Goal: Transaction & Acquisition: Book appointment/travel/reservation

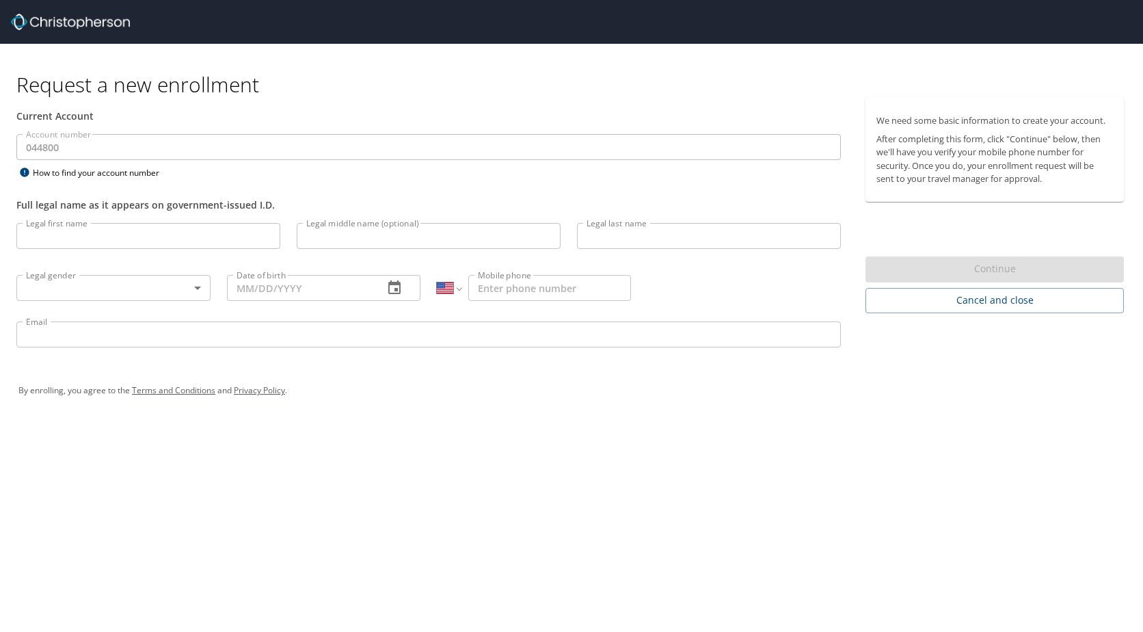
select select "US"
click at [89, 232] on input "Legal first name" at bounding box center [148, 236] width 264 height 26
type input "[PERSON_NAME]"
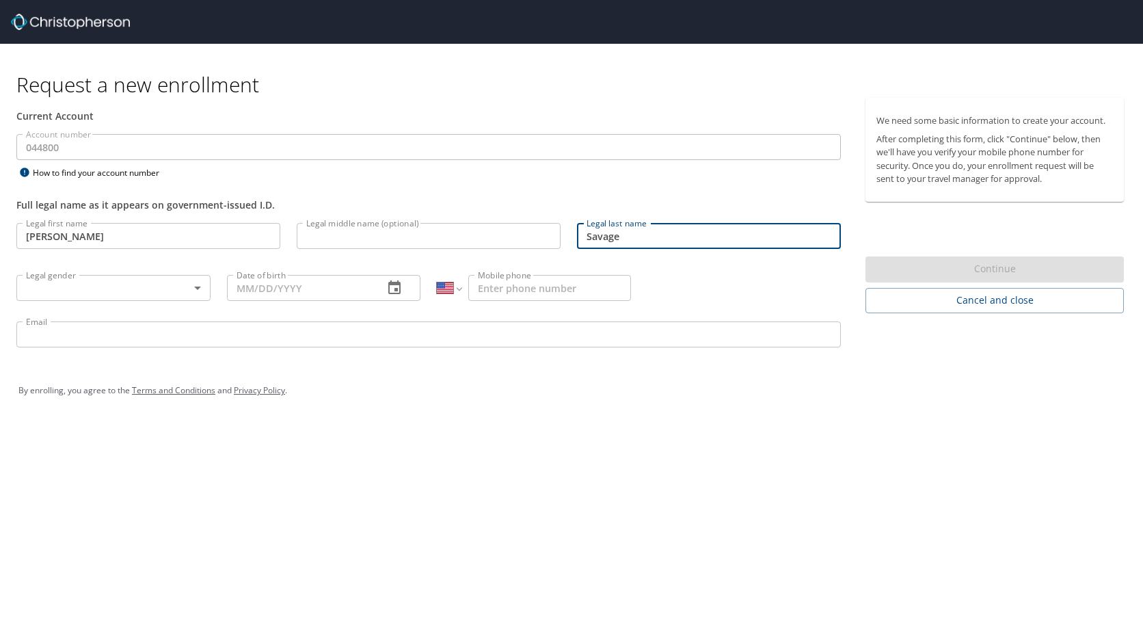
type input "Savage"
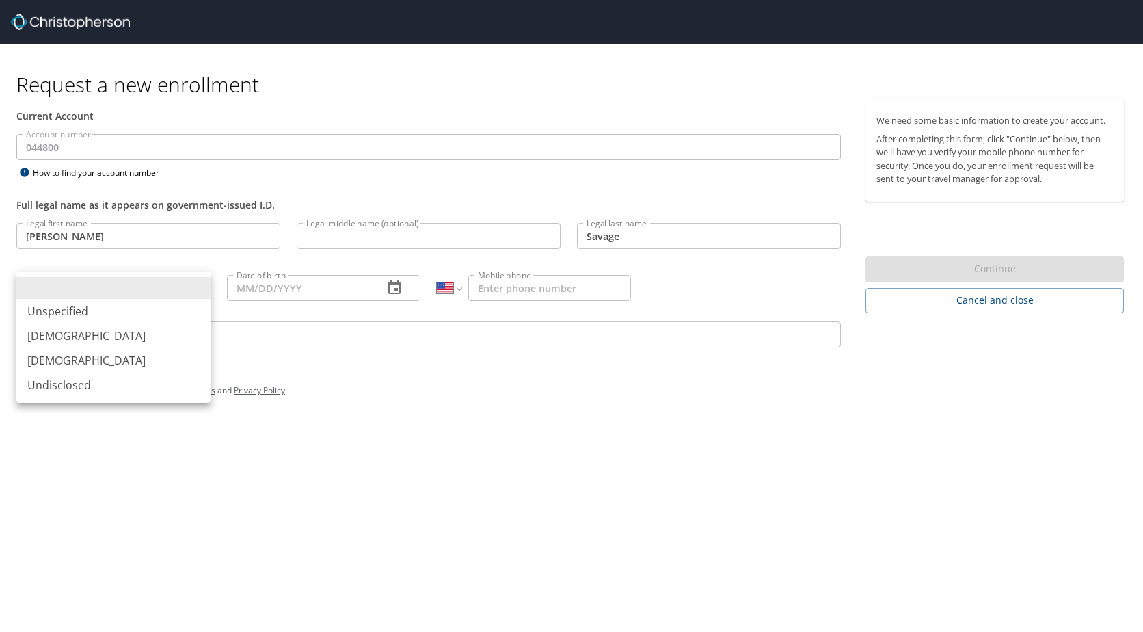
click at [140, 277] on body "Request a new enrollment Current Account Account number 044800 Account number H…" at bounding box center [571, 316] width 1143 height 632
click at [45, 335] on li "Male" at bounding box center [113, 335] width 194 height 25
type input "Male"
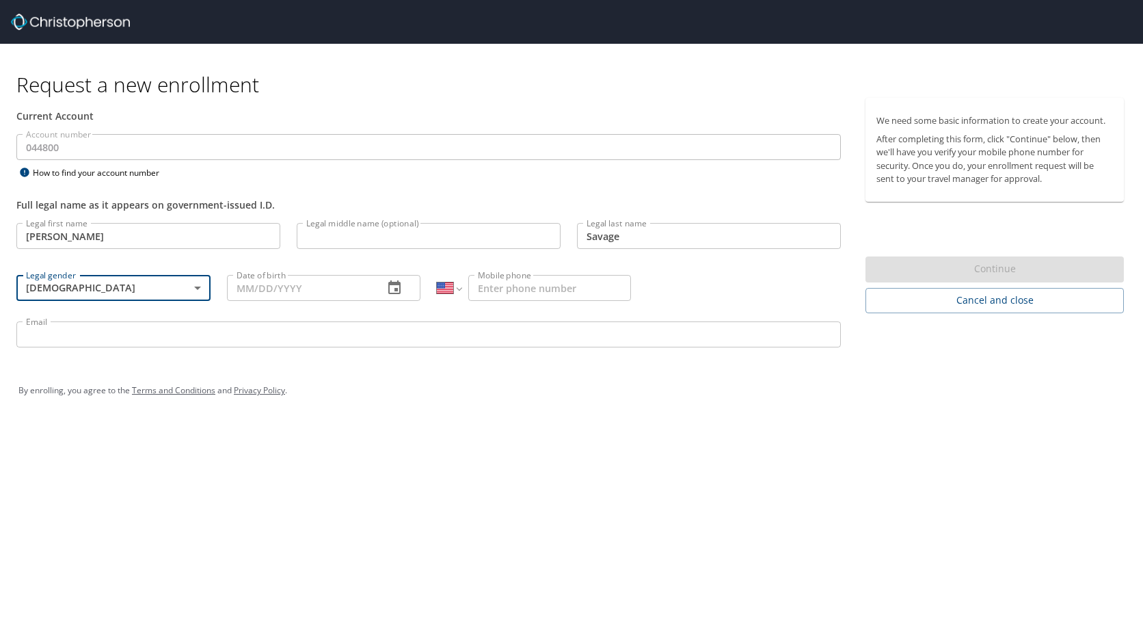
click at [331, 302] on div "Date of birth Date of birth" at bounding box center [324, 287] width 211 height 52
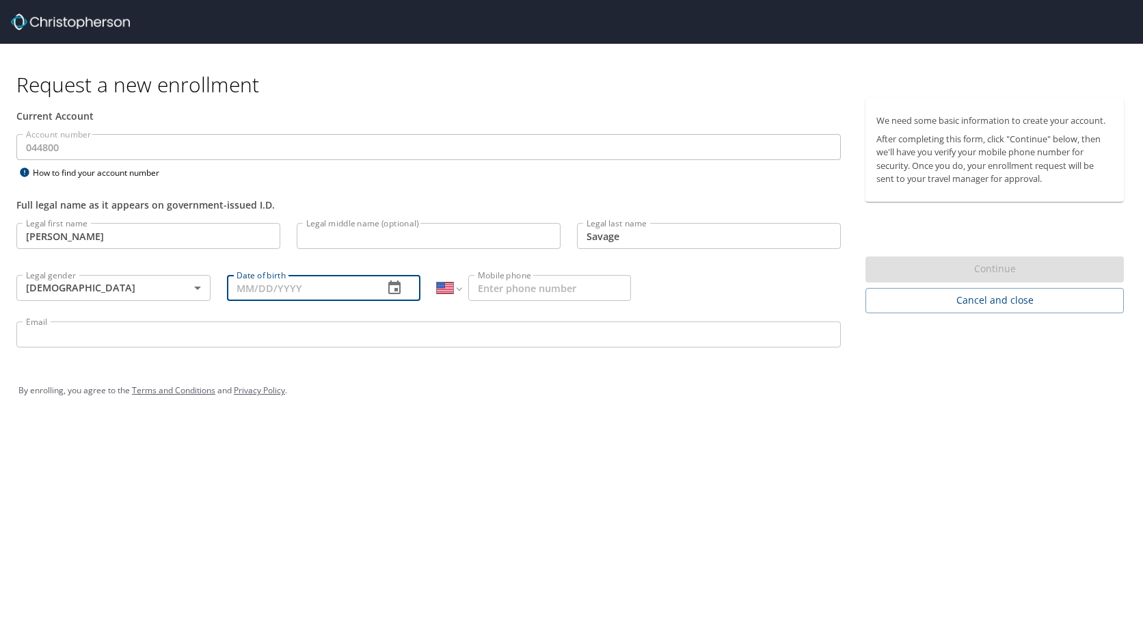
click at [325, 290] on input "Date of birth" at bounding box center [300, 288] width 146 height 26
type input "[DATE]"
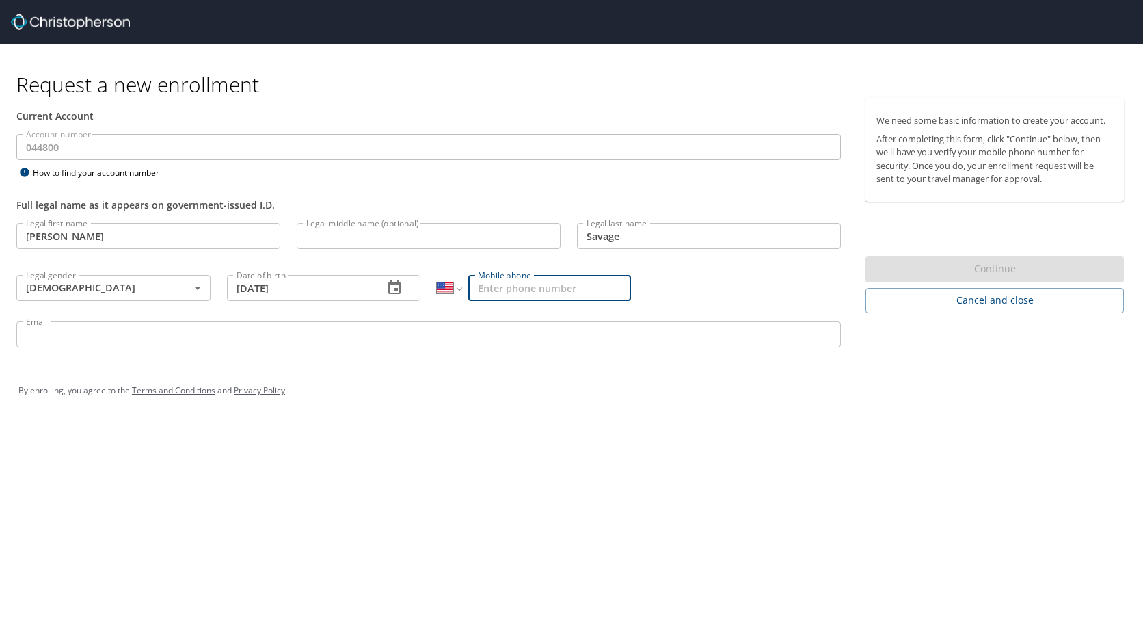
click at [496, 277] on input "Mobile phone" at bounding box center [549, 288] width 163 height 26
type input "(801) 682-7049"
click at [185, 327] on input "Email" at bounding box center [428, 334] width 824 height 26
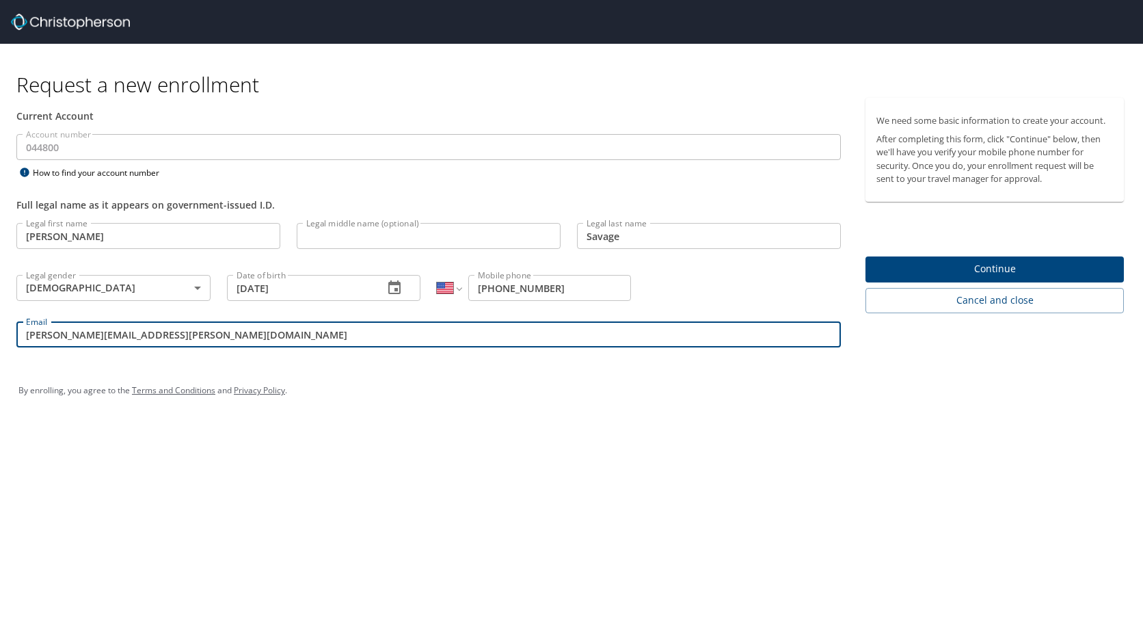
type input "daniel.savage@aruplab.com"
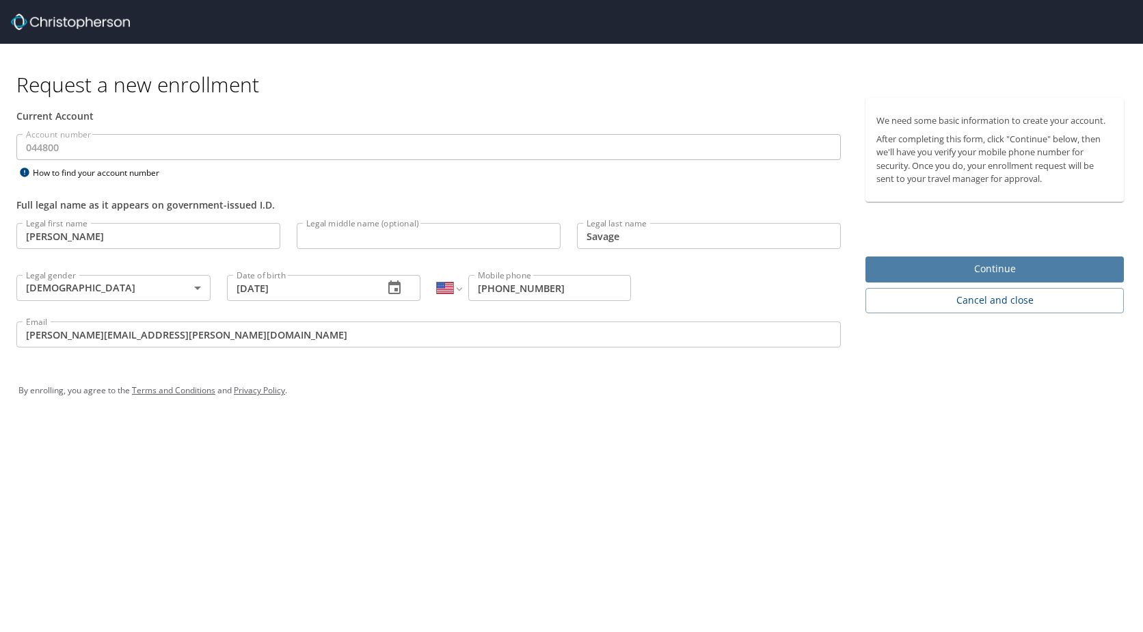
click at [1024, 262] on span "Continue" at bounding box center [994, 268] width 236 height 17
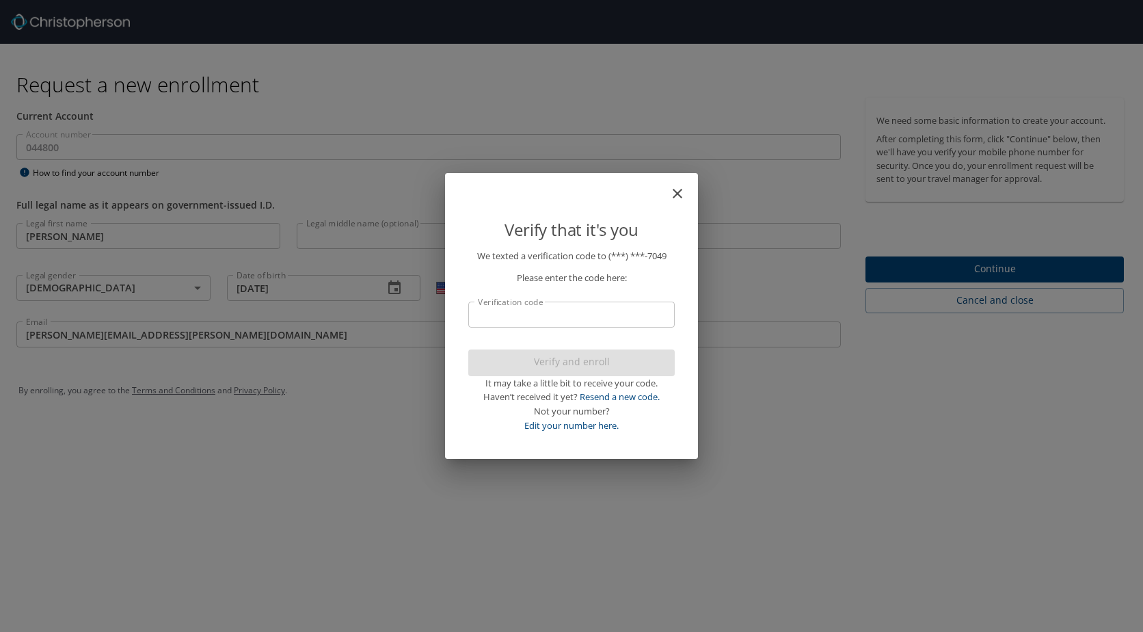
click at [513, 309] on input "Verification code" at bounding box center [571, 314] width 206 height 26
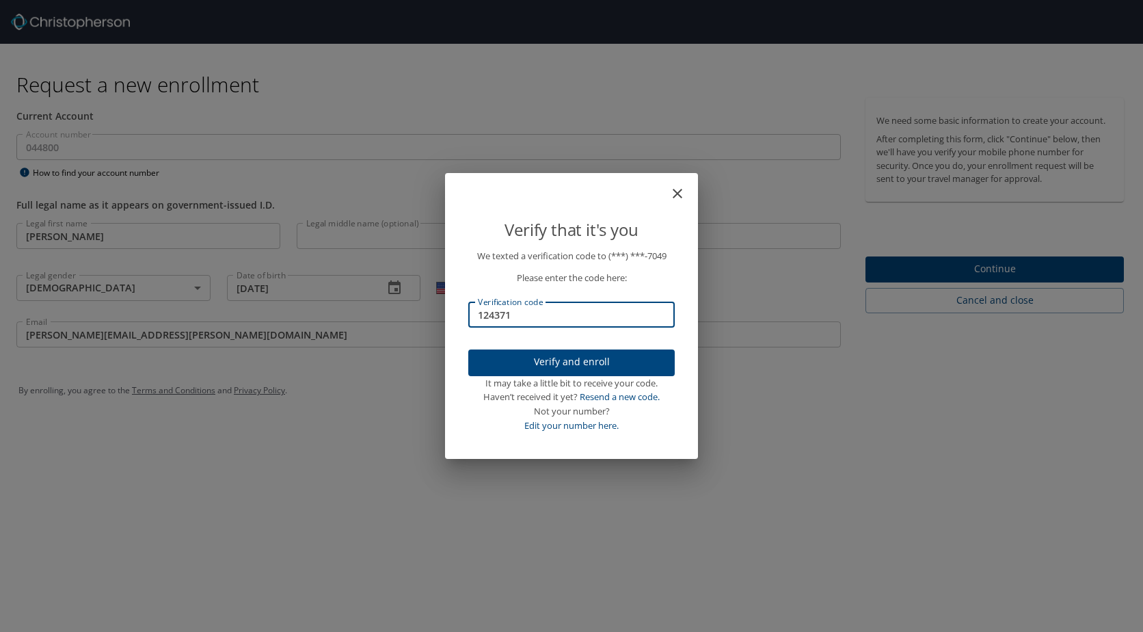
type input "124371"
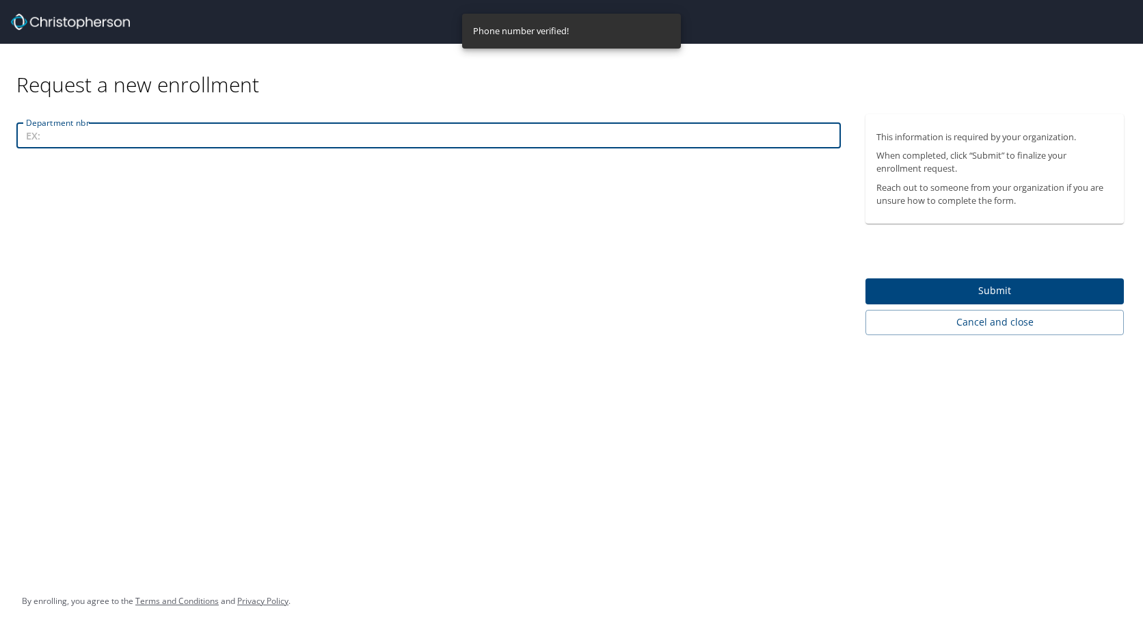
click at [211, 135] on input "Department nbr" at bounding box center [428, 135] width 824 height 26
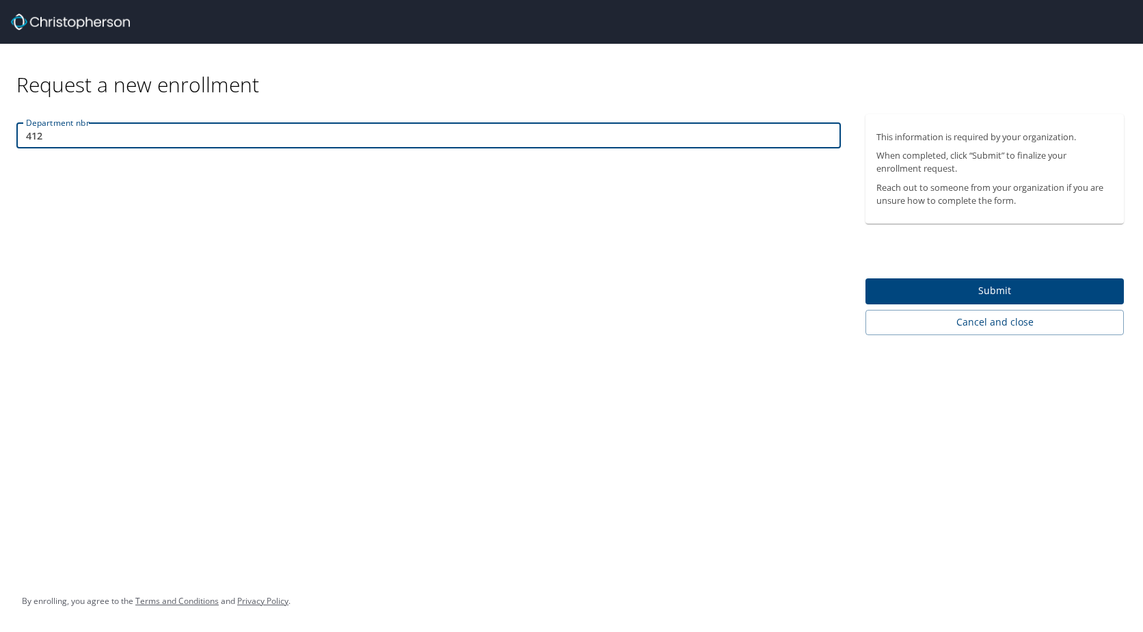
type input "412"
click at [983, 292] on span "Submit" at bounding box center [994, 290] width 236 height 17
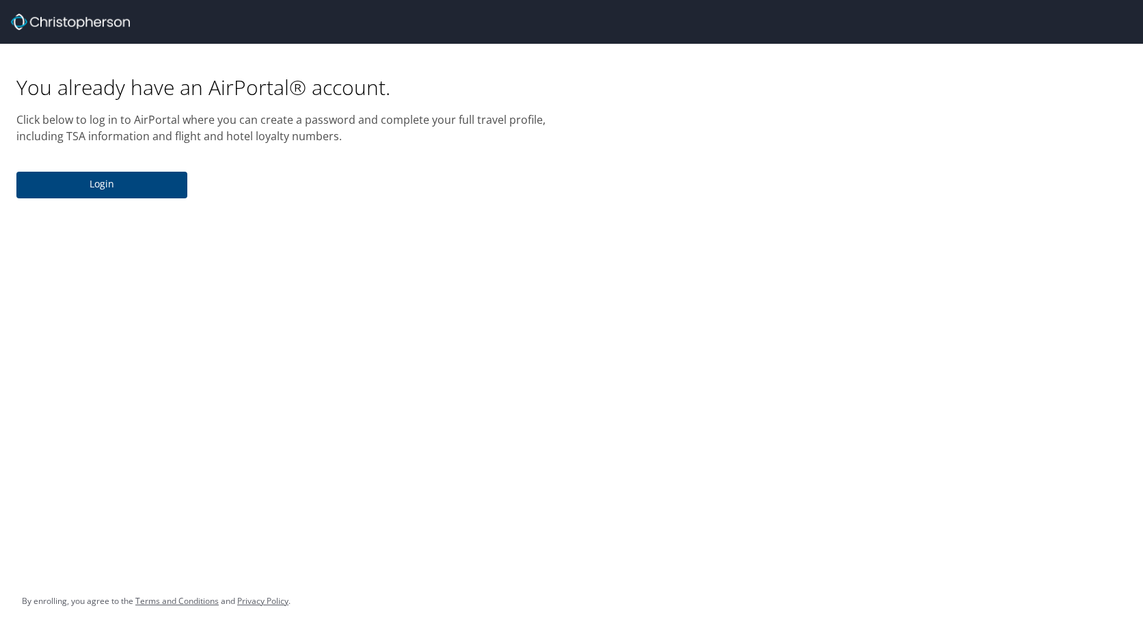
click at [115, 179] on span "Login" at bounding box center [101, 184] width 149 height 17
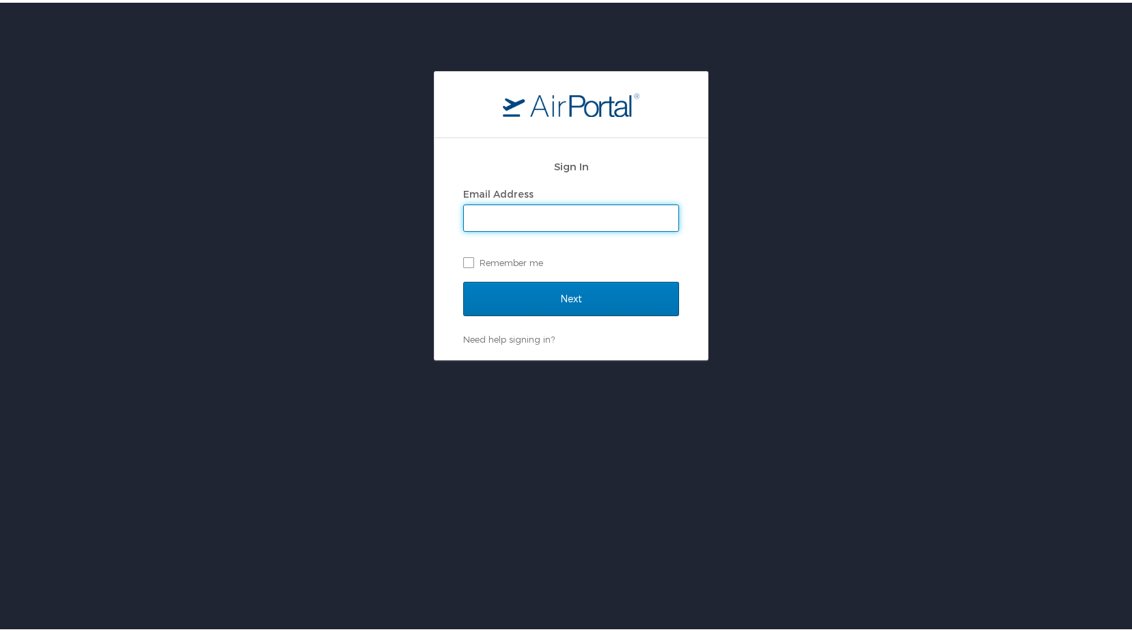
click at [507, 217] on input "Email Address" at bounding box center [571, 215] width 215 height 26
type input "daniel.savage@aruplab.com"
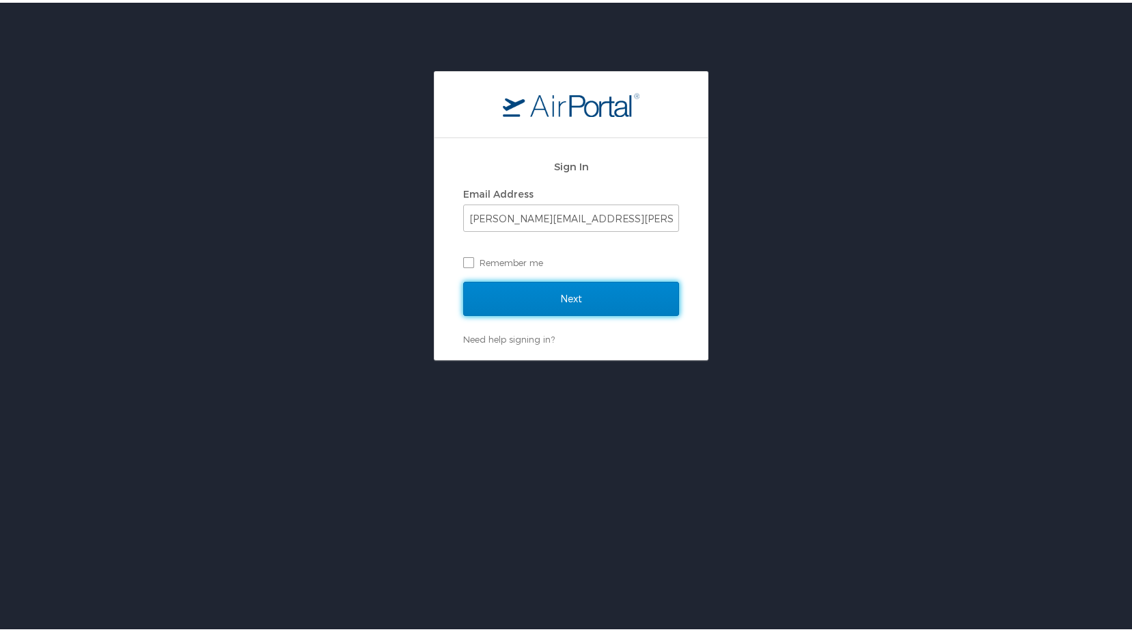
click at [521, 292] on input "Next" at bounding box center [571, 296] width 216 height 34
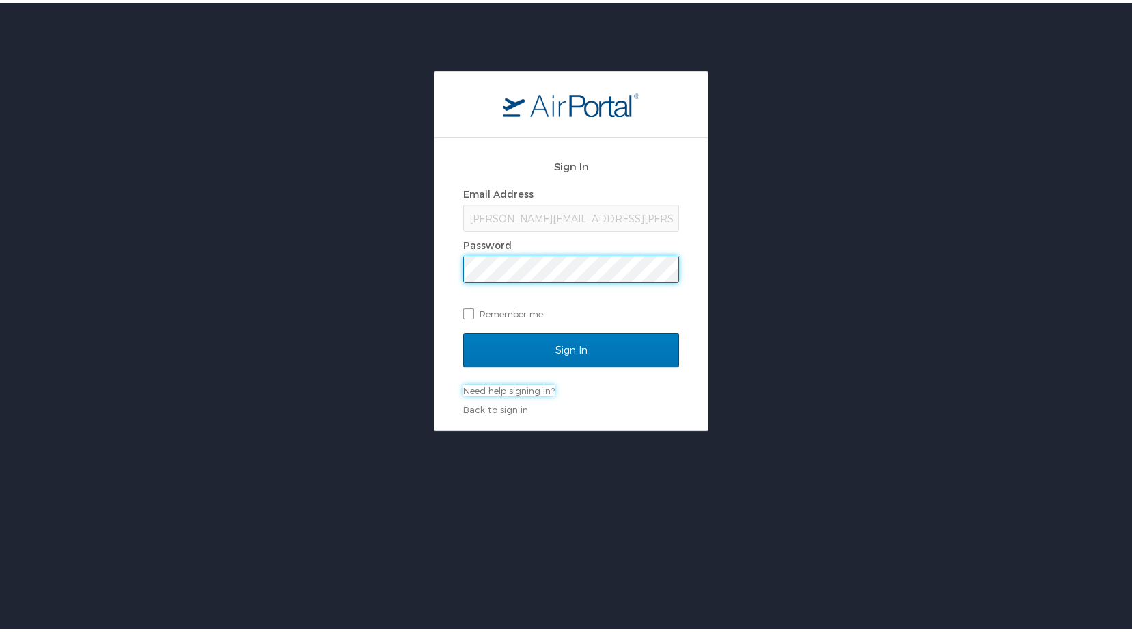
click at [501, 389] on link "Need help signing in?" at bounding box center [509, 387] width 92 height 11
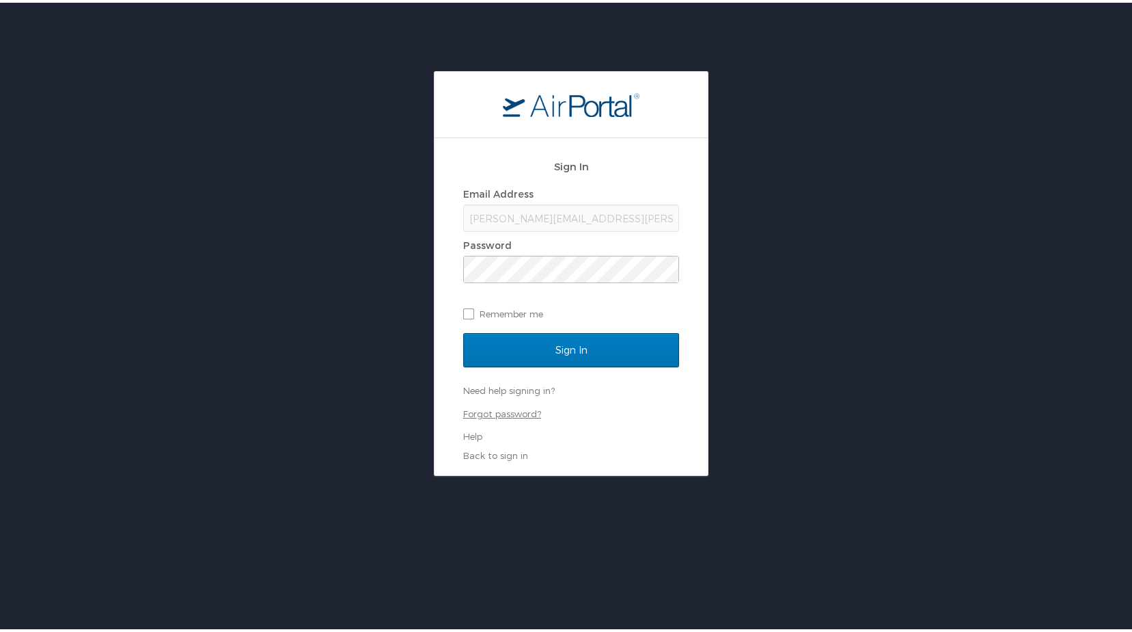
click at [496, 411] on link "Forgot password?" at bounding box center [502, 410] width 78 height 11
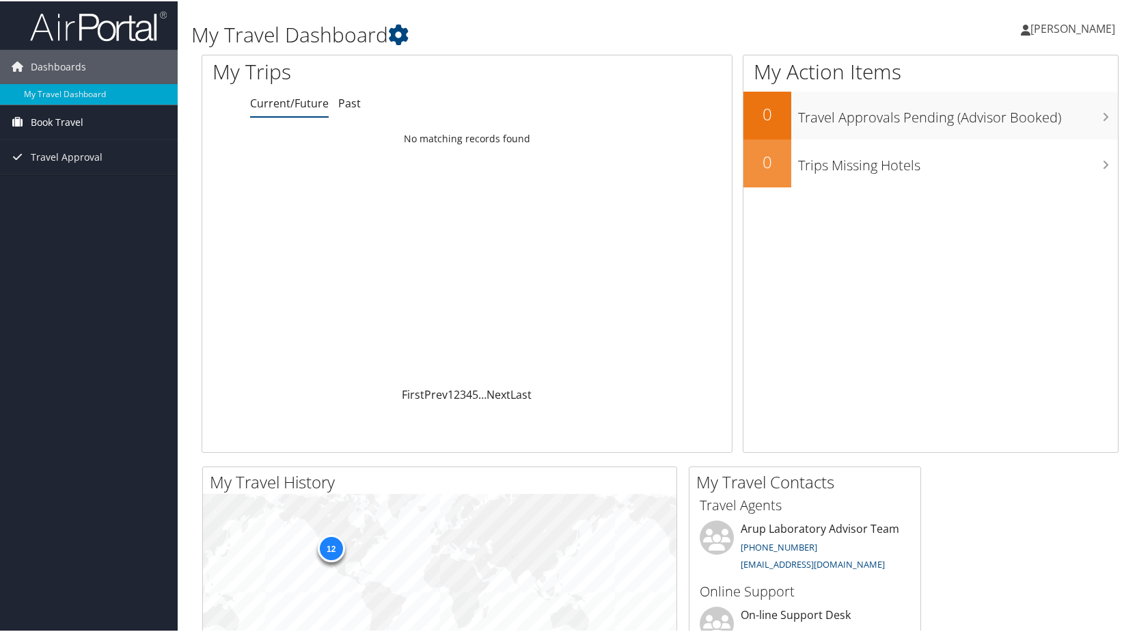
click at [71, 124] on span "Book Travel" at bounding box center [57, 121] width 53 height 34
click at [63, 120] on span "Book Travel" at bounding box center [57, 121] width 53 height 34
click at [59, 113] on span "Book Travel" at bounding box center [57, 121] width 53 height 34
click at [59, 144] on link "Approval Request (Beta)" at bounding box center [89, 148] width 178 height 21
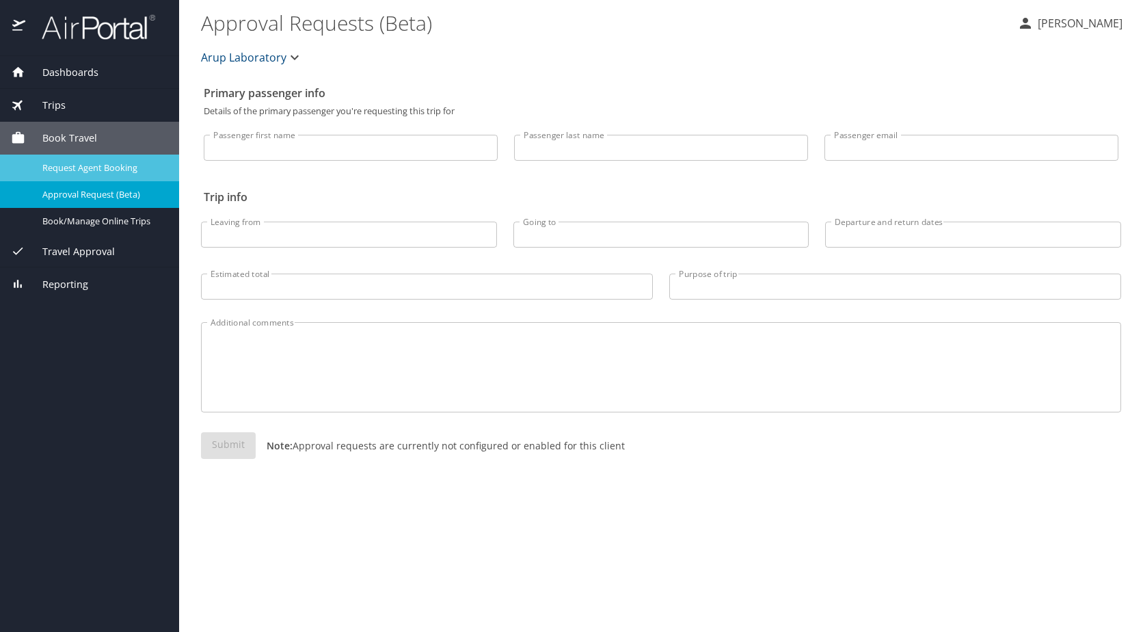
click at [113, 170] on span "Request Agent Booking" at bounding box center [102, 167] width 120 height 13
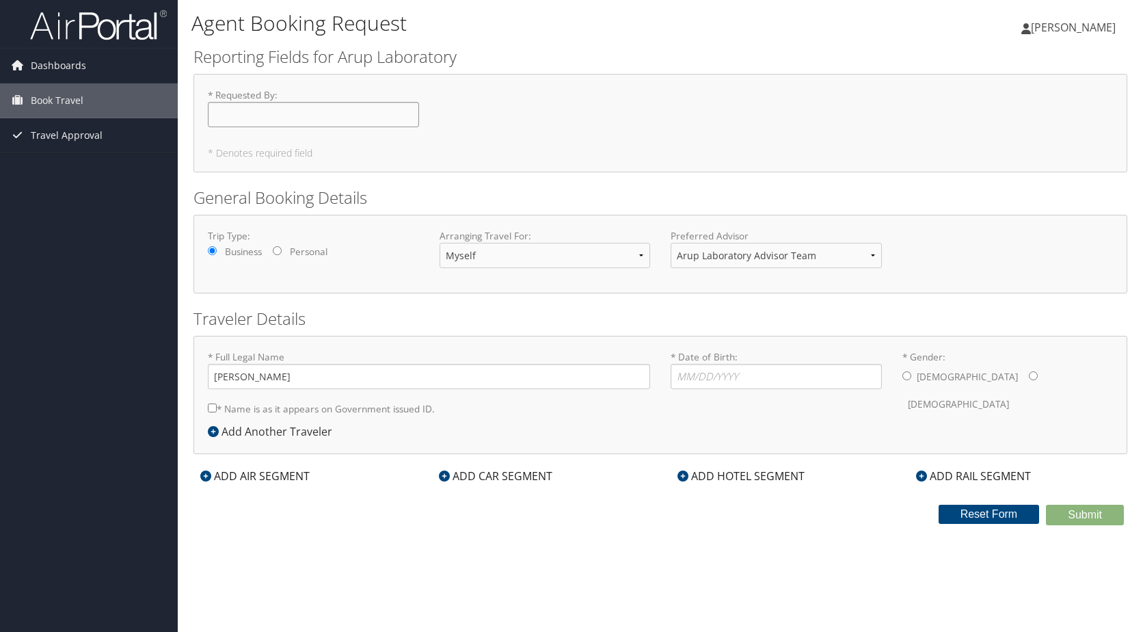
click at [284, 109] on input "* Requested By : Required" at bounding box center [313, 114] width 211 height 25
click at [822, 252] on select "Arup Laboratory Advisor Team" at bounding box center [775, 255] width 211 height 25
click at [487, 256] on select "Myself Another Traveler Guest Traveler" at bounding box center [544, 255] width 211 height 25
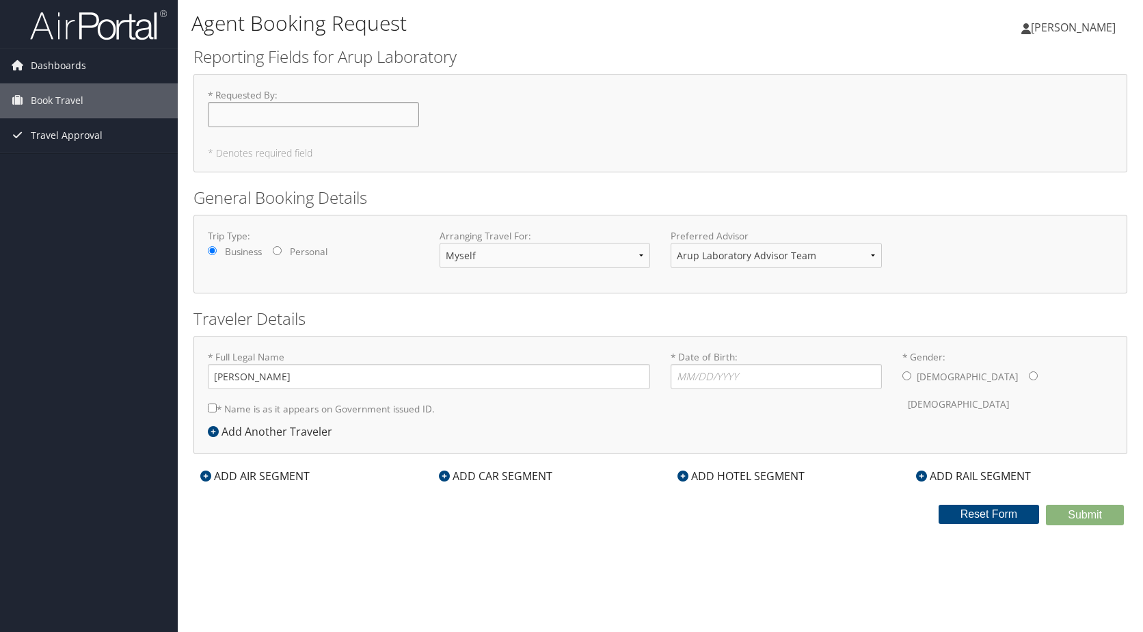
click at [247, 115] on input "* Requested By : Required" at bounding box center [313, 114] width 211 height 25
type input "[PERSON_NAME]"
click at [713, 366] on input "* Date of Birth: Invalid Date" at bounding box center [775, 376] width 211 height 25
type input "[DATE]"
click at [912, 371] on div "Male Female" at bounding box center [1007, 390] width 211 height 53
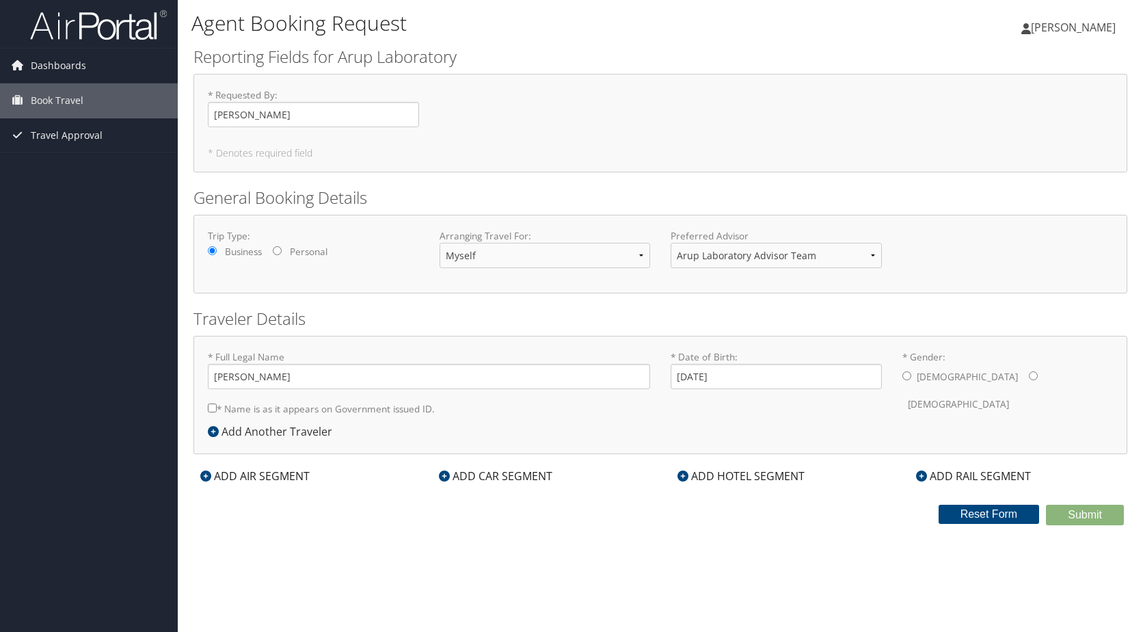
click at [906, 377] on input "* Gender: [DEMOGRAPHIC_DATA] [DEMOGRAPHIC_DATA]" at bounding box center [906, 375] width 9 height 9
radio input "true"
click at [267, 421] on div "* Full Legal Name Daniel Savage * Name is as it appears on Government issued ID…" at bounding box center [429, 386] width 463 height 73
click at [270, 426] on div "Add Another Traveler" at bounding box center [273, 431] width 131 height 16
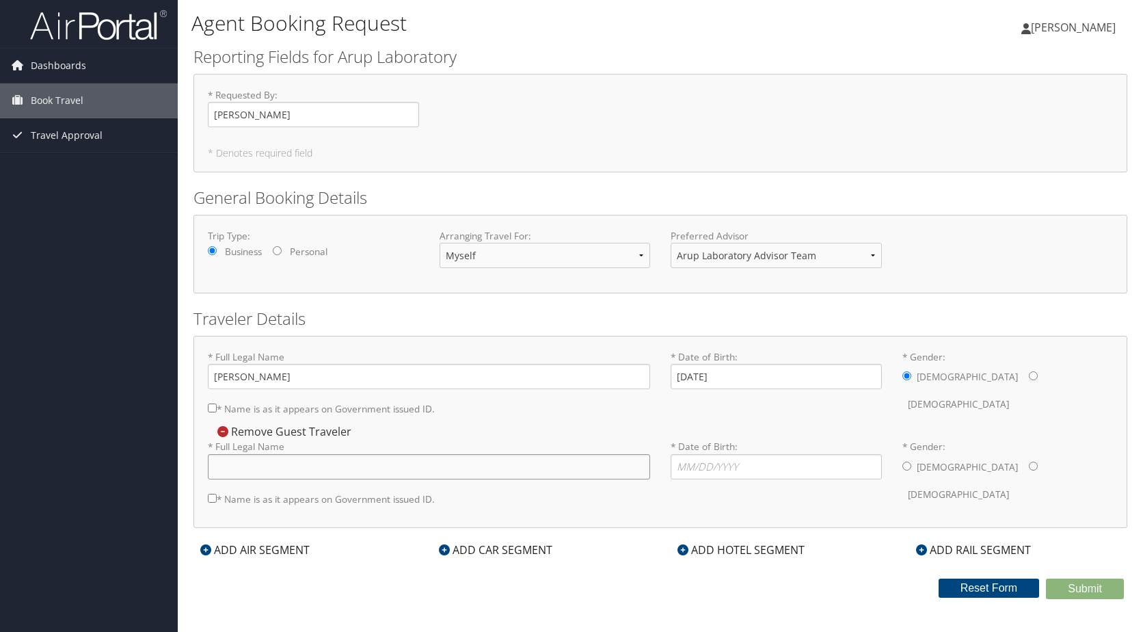
click at [258, 469] on input "* Full Legal Name" at bounding box center [429, 466] width 442 height 25
click at [223, 428] on icon at bounding box center [222, 431] width 11 height 11
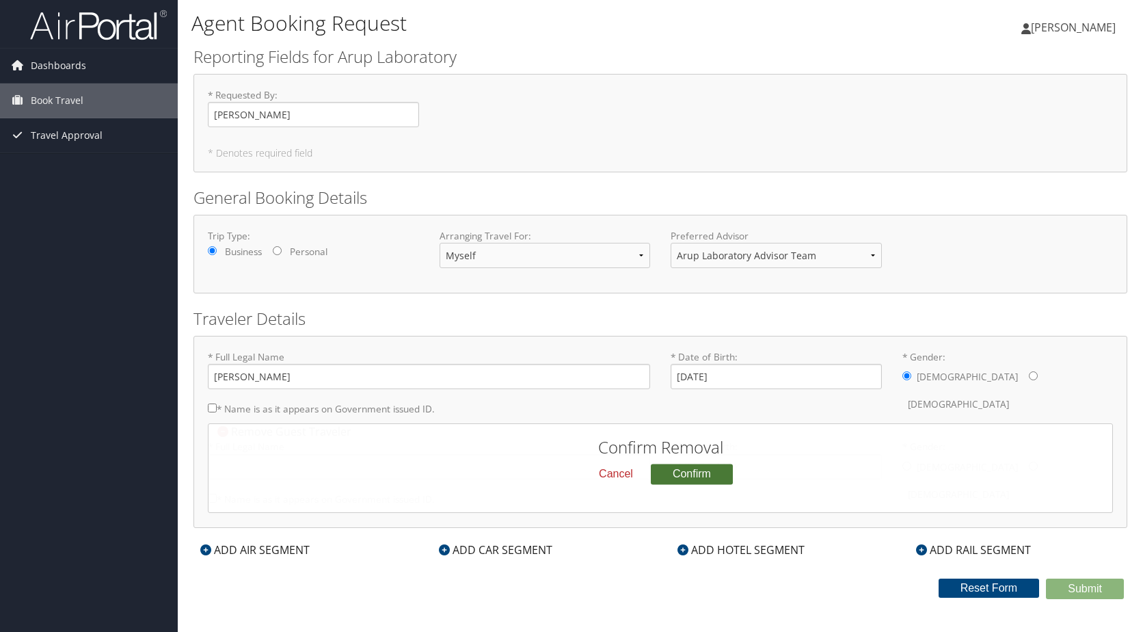
click at [698, 473] on button "Confirm" at bounding box center [692, 473] width 82 height 21
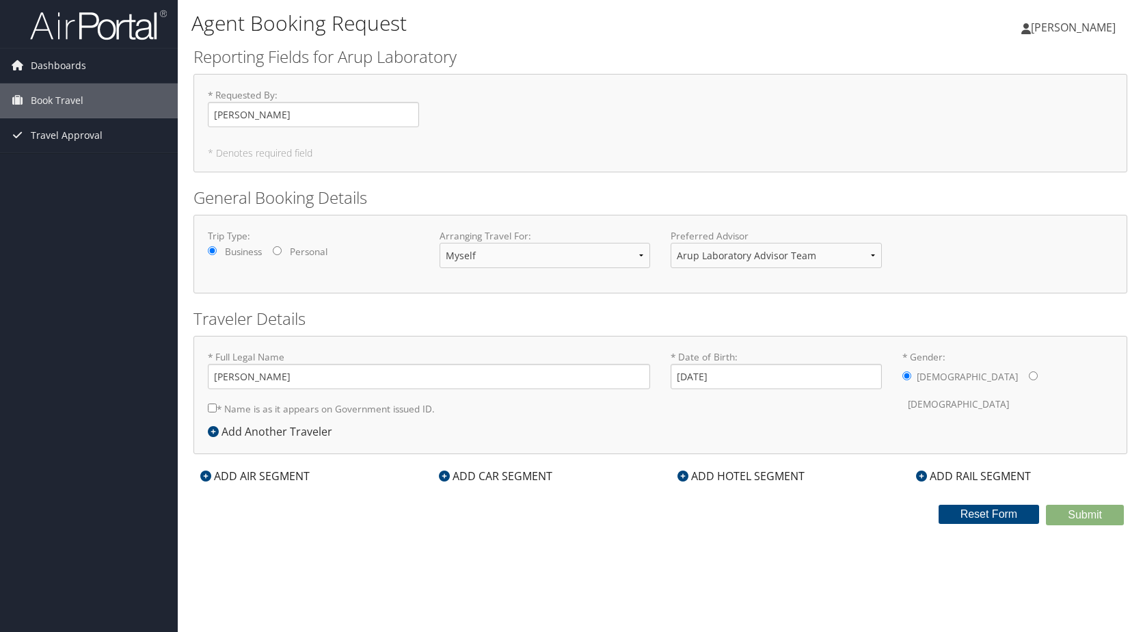
click at [390, 238] on label "Trip Type:" at bounding box center [313, 236] width 211 height 14
click at [312, 127] on input "[PERSON_NAME]" at bounding box center [313, 114] width 211 height 25
click at [511, 249] on select "Myself Another Traveler Guest Traveler" at bounding box center [544, 255] width 211 height 25
click at [439, 243] on select "Myself Another Traveler Guest Traveler" at bounding box center [544, 255] width 211 height 25
type input "[PERSON_NAME]"
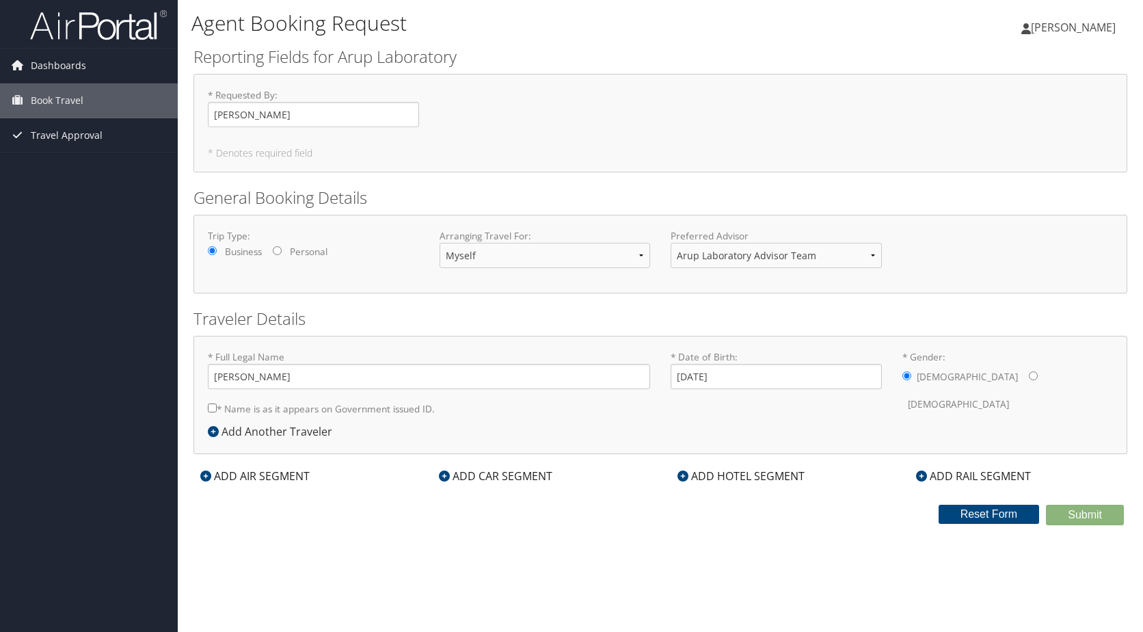
click at [1081, 493] on form "Reporting Fields for Arup Laboratory * Requested By : Daniel Savage Required * …" at bounding box center [660, 285] width 934 height 480
click at [899, 369] on div "* Gender: Male Female" at bounding box center [1008, 384] width 232 height 68
click at [796, 381] on input "03/15/1990" at bounding box center [775, 376] width 211 height 25
click at [910, 378] on input "* Gender: Male Female" at bounding box center [906, 375] width 9 height 9
click at [975, 391] on label "Female" at bounding box center [958, 404] width 101 height 26
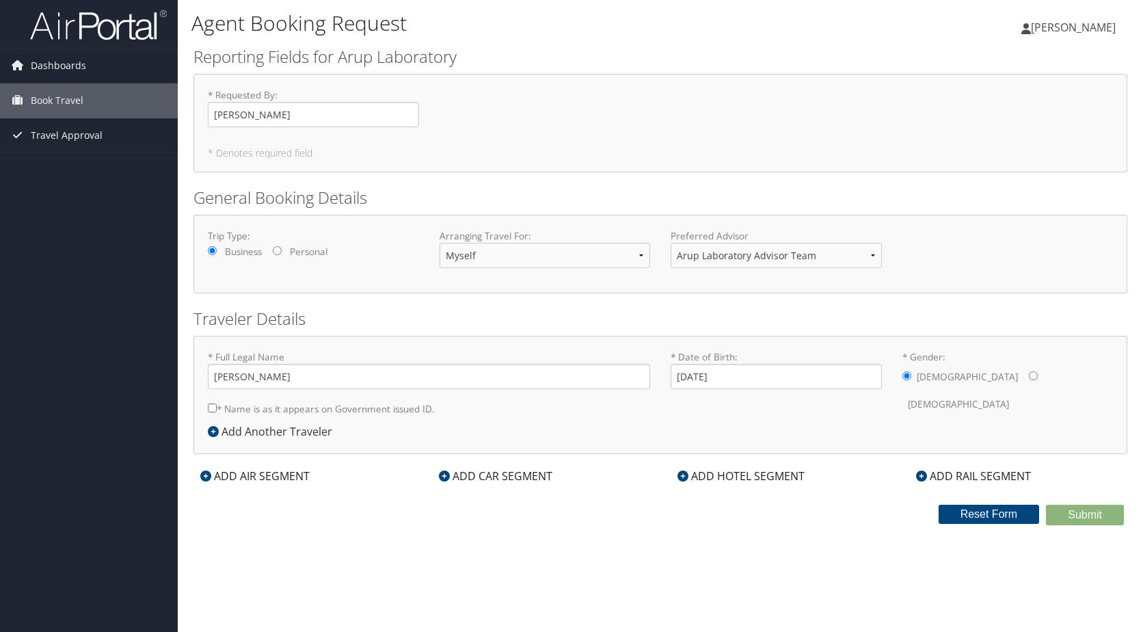
click at [1029, 379] on input "* Gender: Male Female" at bounding box center [1033, 375] width 9 height 9
radio input "true"
click at [921, 375] on label "Male" at bounding box center [967, 377] width 101 height 26
click at [911, 375] on input "* Gender: Male Female" at bounding box center [906, 375] width 9 height 9
radio input "true"
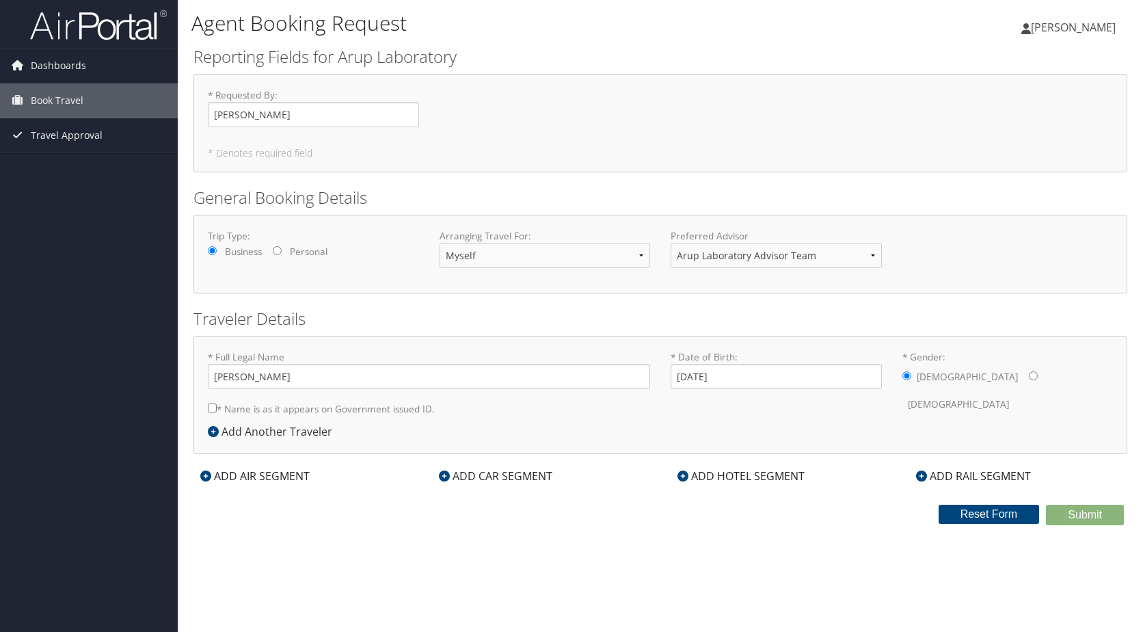
click at [555, 419] on div "* Full Legal Name Daniel Savage * Name is as it appears on Government issued ID…" at bounding box center [429, 386] width 463 height 73
click at [208, 404] on input "* Name is as it appears on Government issued ID." at bounding box center [212, 407] width 9 height 9
checkbox input "true"
click at [1067, 488] on form "Reporting Fields for Arup Laboratory * Requested By : Daniel Savage Required * …" at bounding box center [660, 285] width 934 height 480
click at [77, 106] on span "Book Travel" at bounding box center [57, 100] width 53 height 34
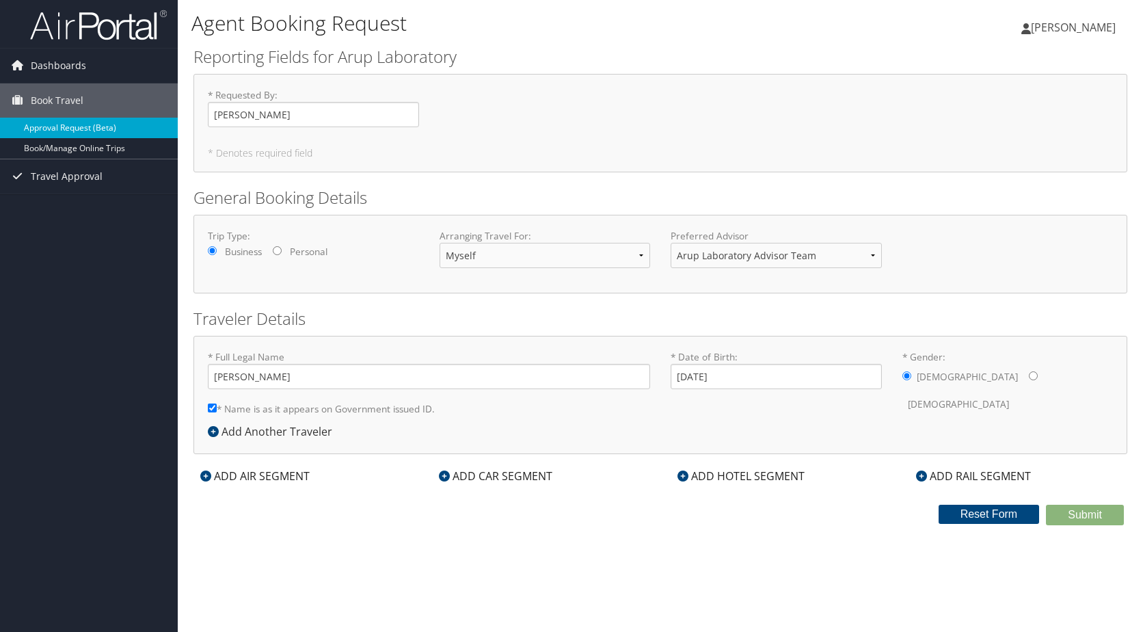
click at [77, 125] on link "Approval Request (Beta)" at bounding box center [89, 128] width 178 height 21
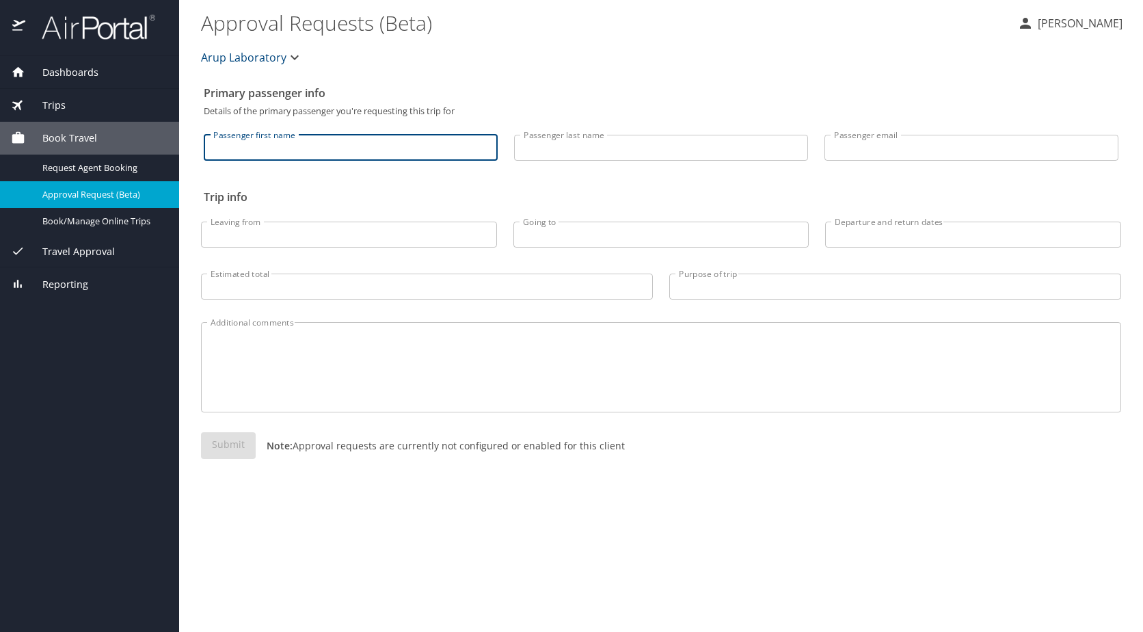
click at [275, 153] on input "Passenger first name" at bounding box center [351, 148] width 294 height 26
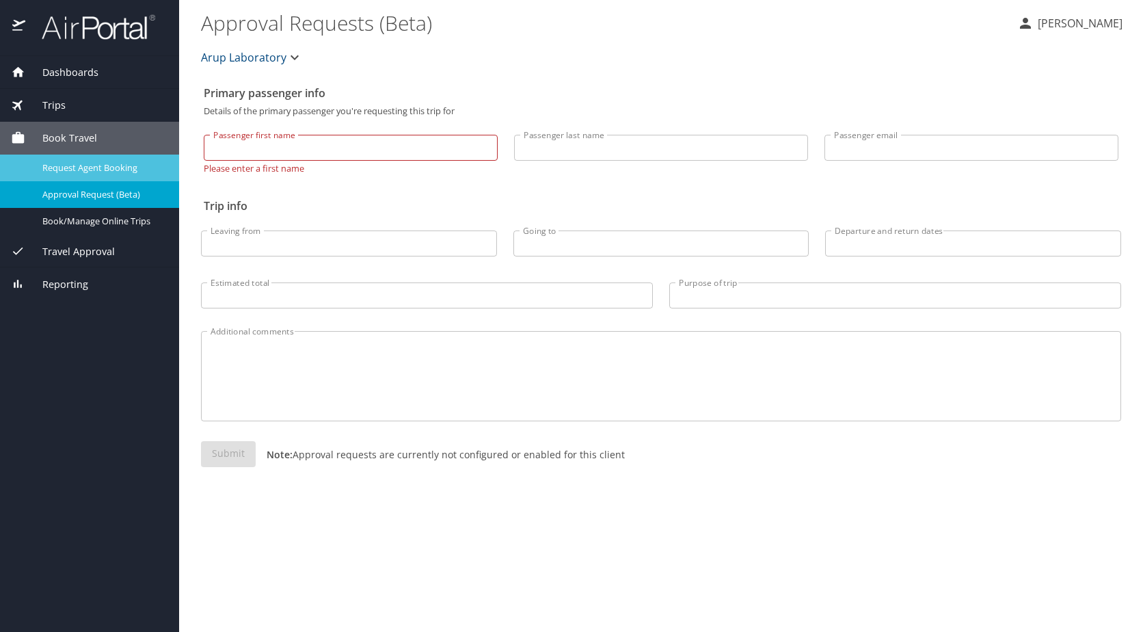
click at [94, 171] on span "Request Agent Booking" at bounding box center [102, 167] width 120 height 13
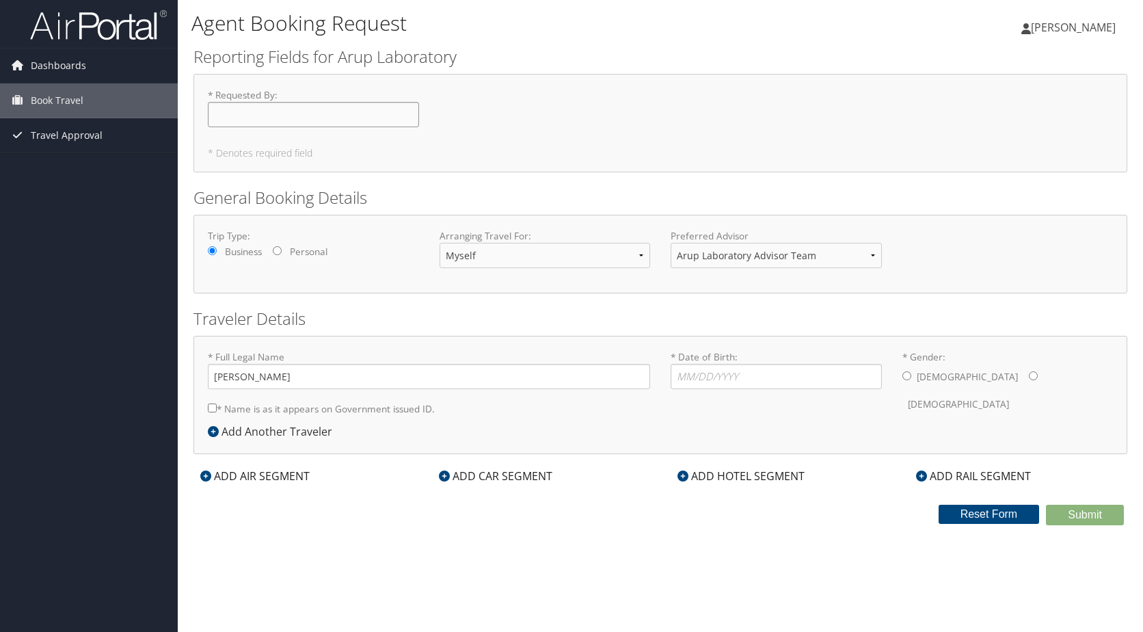
click at [284, 116] on input "* Requested By : Required" at bounding box center [313, 114] width 211 height 25
type input "[PERSON_NAME]"
click at [694, 375] on input "* Date of Birth: Invalid Date" at bounding box center [775, 376] width 211 height 25
type input "[DATE]"
click at [910, 372] on input "* Gender: [DEMOGRAPHIC_DATA] [DEMOGRAPHIC_DATA]" at bounding box center [906, 375] width 9 height 9
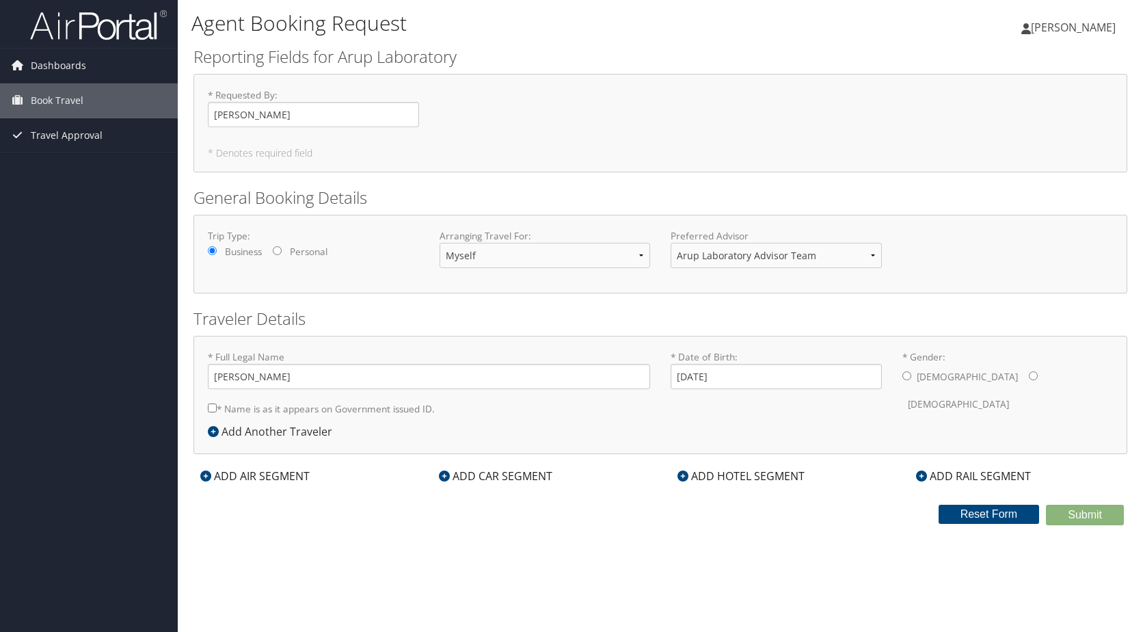
radio input "true"
click at [70, 137] on span "Travel Approval" at bounding box center [67, 135] width 72 height 34
click at [78, 66] on span "Dashboards" at bounding box center [58, 66] width 55 height 34
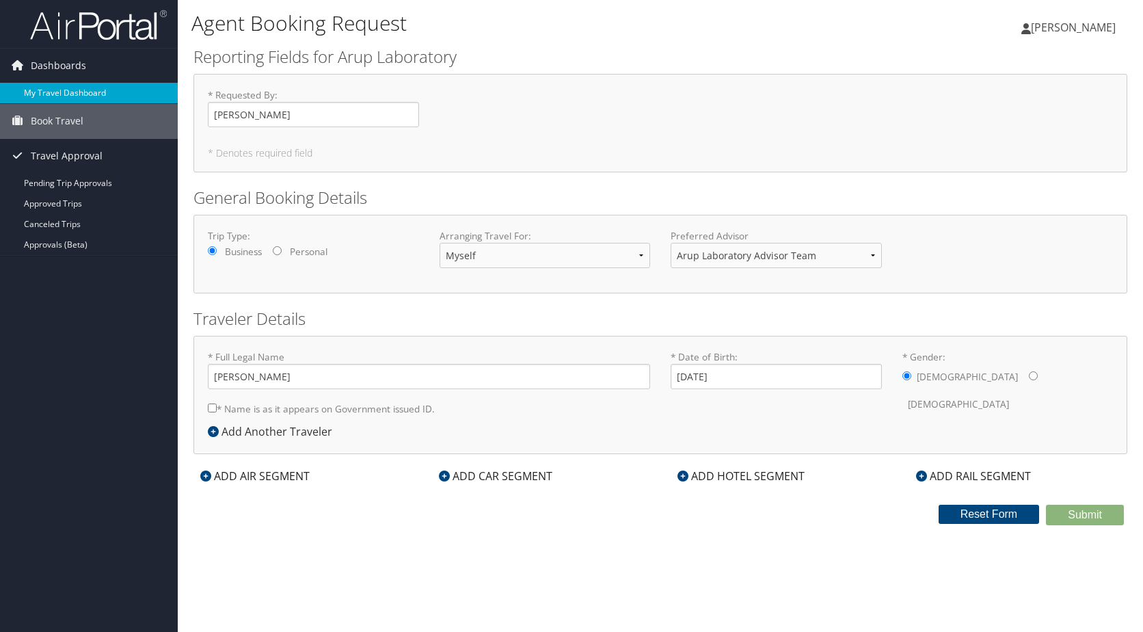
click at [70, 98] on link "My Travel Dashboard" at bounding box center [89, 93] width 178 height 21
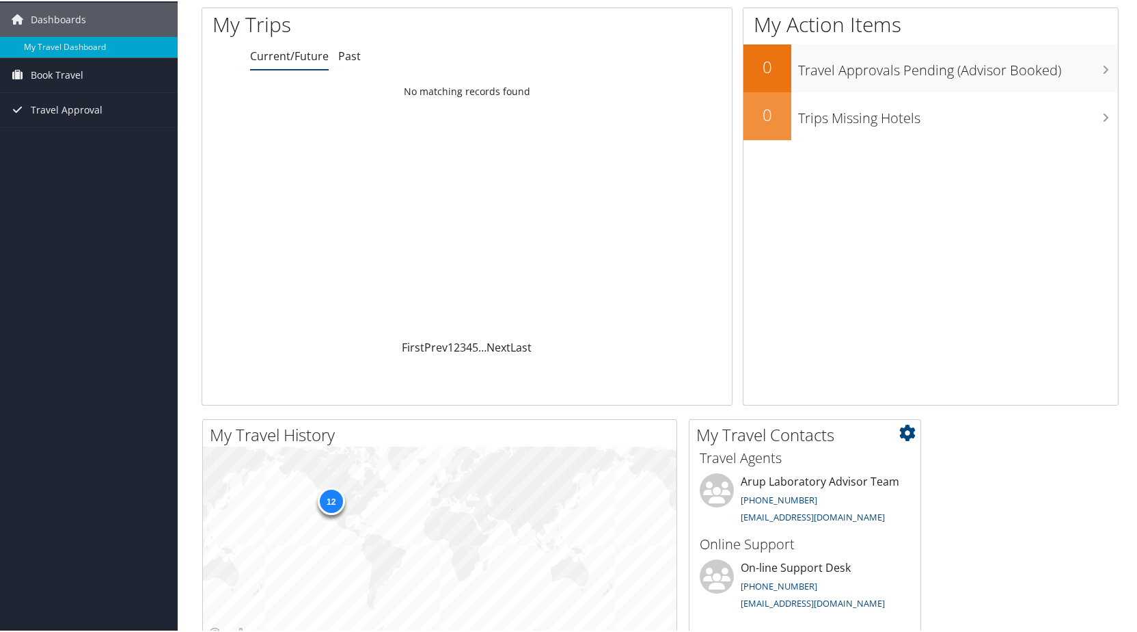
scroll to position [68, 0]
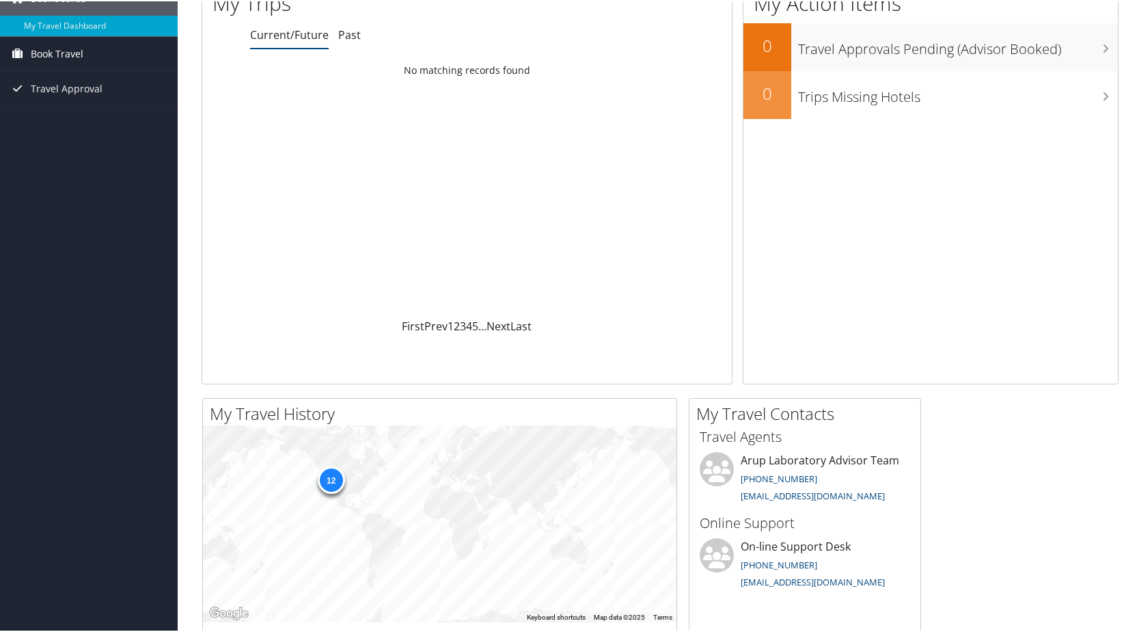
click at [61, 51] on span "Book Travel" at bounding box center [57, 53] width 53 height 34
click at [87, 100] on link "Book/Manage Online Trips" at bounding box center [89, 100] width 178 height 21
